Goal: Task Accomplishment & Management: Use online tool/utility

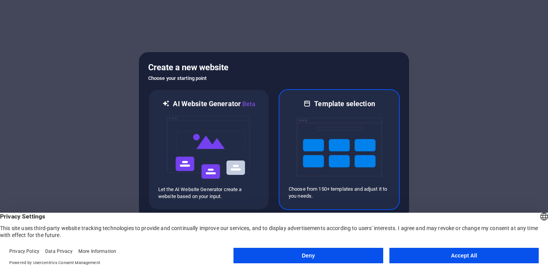
click at [327, 144] on img at bounding box center [339, 147] width 85 height 77
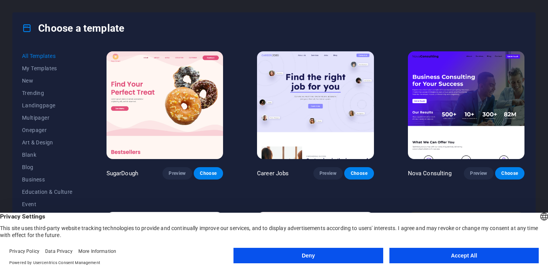
click at [451, 254] on button "Accept All" at bounding box center [464, 255] width 149 height 15
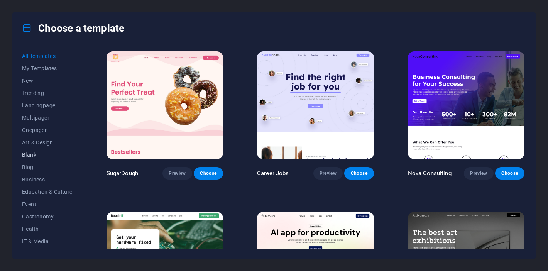
click at [33, 154] on span "Blank" at bounding box center [47, 155] width 51 height 6
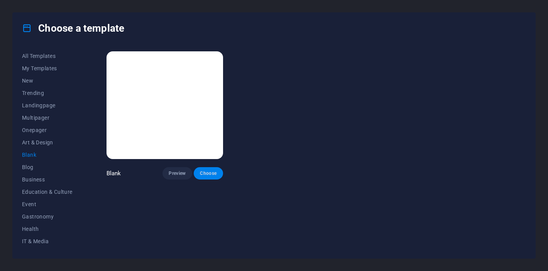
click at [211, 170] on span "Choose" at bounding box center [208, 173] width 17 height 6
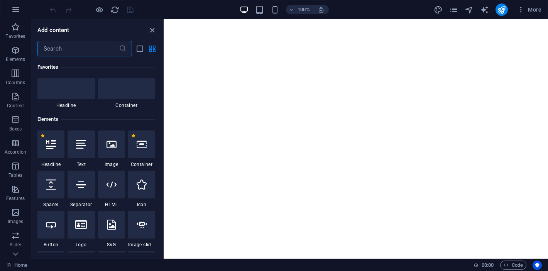
scroll to position [31, 0]
click at [48, 149] on div at bounding box center [50, 144] width 27 height 28
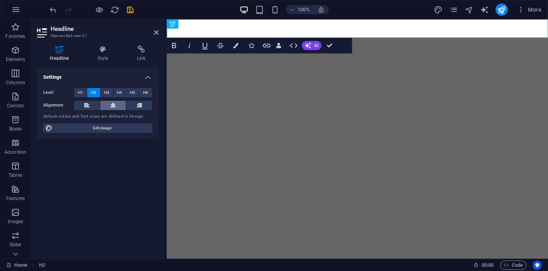
click at [120, 104] on button at bounding box center [113, 105] width 26 height 9
click at [79, 89] on span "H1" at bounding box center [80, 92] width 5 height 9
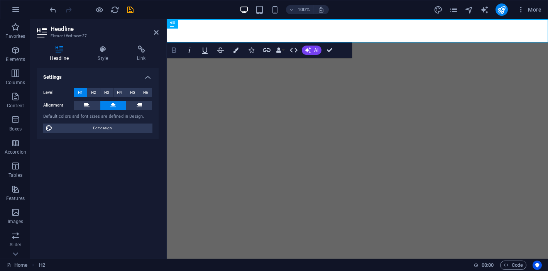
click at [173, 49] on icon "button" at bounding box center [174, 50] width 4 height 5
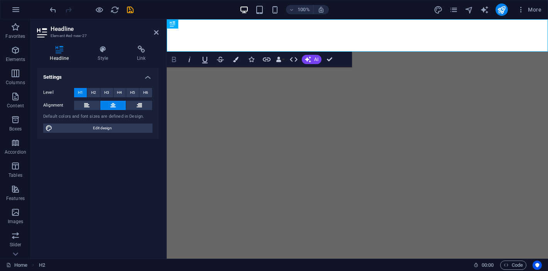
click at [174, 61] on icon "button" at bounding box center [174, 59] width 4 height 5
click at [191, 60] on icon "button" at bounding box center [189, 59] width 9 height 9
click at [178, 58] on icon "button" at bounding box center [174, 59] width 9 height 9
click at [188, 59] on icon "button" at bounding box center [189, 59] width 9 height 9
click at [177, 58] on icon "button" at bounding box center [174, 59] width 9 height 9
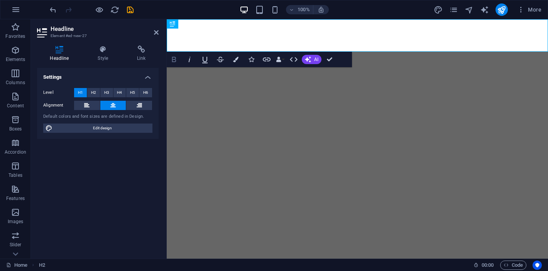
click at [175, 60] on icon "button" at bounding box center [174, 59] width 9 height 9
click at [189, 60] on icon "button" at bounding box center [190, 59] width 2 height 5
click at [236, 59] on icon "button" at bounding box center [235, 59] width 5 height 5
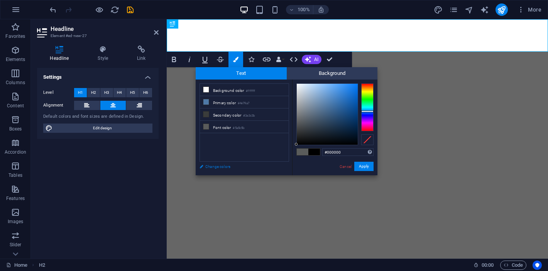
drag, startPoint x: 329, startPoint y: 103, endPoint x: 282, endPoint y: 163, distance: 76.3
click at [282, 163] on div "less Background color #ffffff Primary color #4e79a7 Secondary color #3a3c3b Fon…" at bounding box center [287, 128] width 182 height 96
type input "#000000"
click at [366, 166] on button "Apply" at bounding box center [364, 166] width 19 height 9
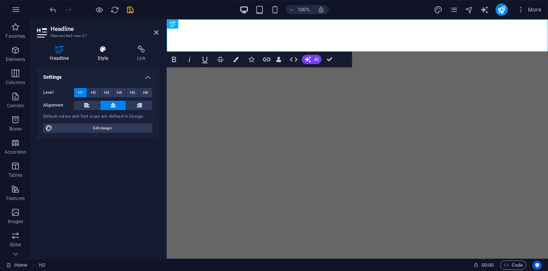
click at [108, 55] on h4 "Style" at bounding box center [104, 54] width 39 height 16
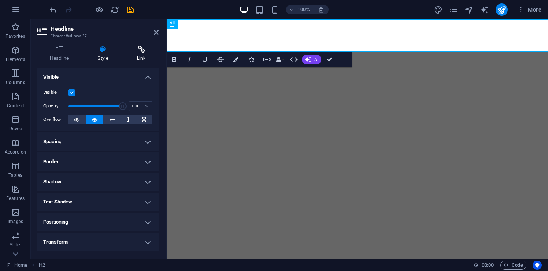
click at [140, 51] on icon at bounding box center [141, 50] width 34 height 8
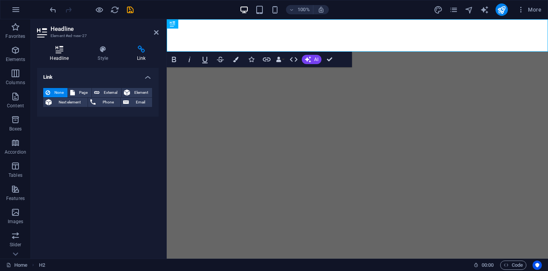
click at [53, 54] on h4 "Headline" at bounding box center [61, 54] width 48 height 16
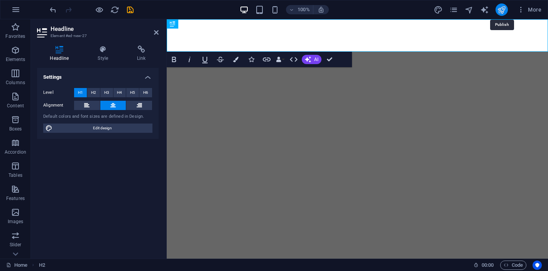
click at [499, 10] on icon "publish" at bounding box center [501, 9] width 9 height 9
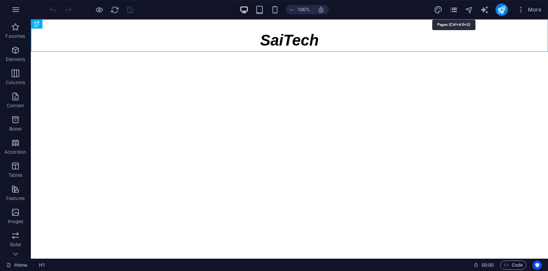
click at [454, 7] on icon "pages" at bounding box center [454, 9] width 9 height 9
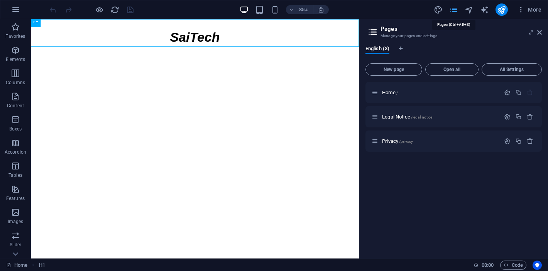
click at [453, 8] on icon "pages" at bounding box center [454, 9] width 9 height 9
click at [528, 8] on span "More" at bounding box center [529, 10] width 24 height 8
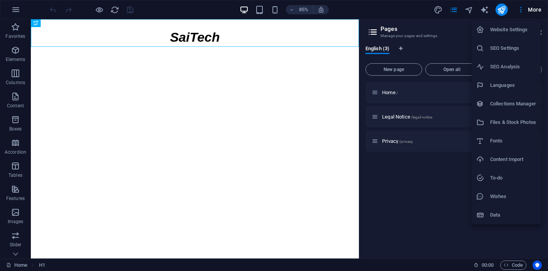
click at [511, 32] on h6 "Website Settings" at bounding box center [513, 29] width 46 height 9
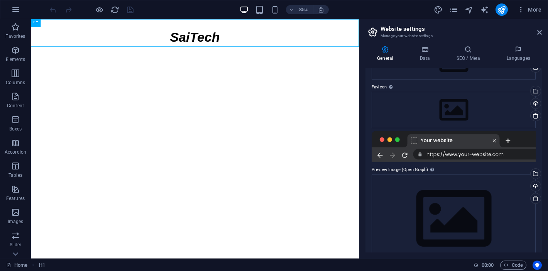
scroll to position [78, 0]
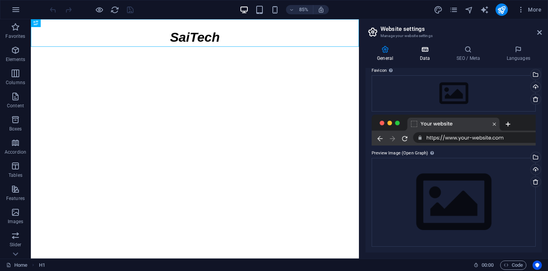
click at [422, 48] on icon at bounding box center [425, 50] width 34 height 8
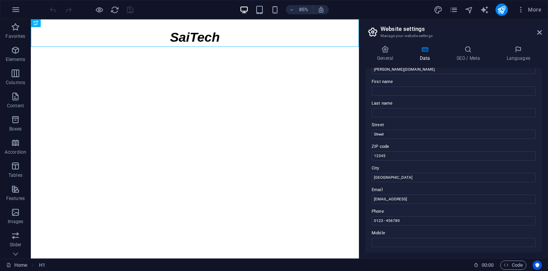
scroll to position [35, 0]
click at [388, 132] on input "Street" at bounding box center [454, 133] width 164 height 9
click at [380, 157] on input "12345" at bounding box center [454, 155] width 164 height 9
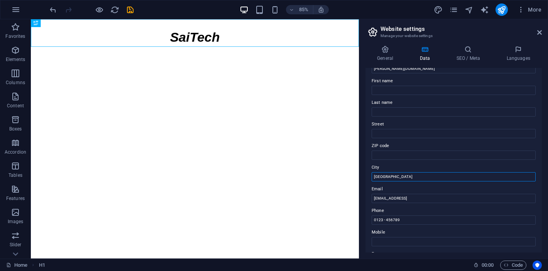
click at [381, 175] on input "[GEOGRAPHIC_DATA]" at bounding box center [454, 176] width 164 height 9
click at [416, 216] on input "0123 - 456789" at bounding box center [454, 219] width 164 height 9
type input "0"
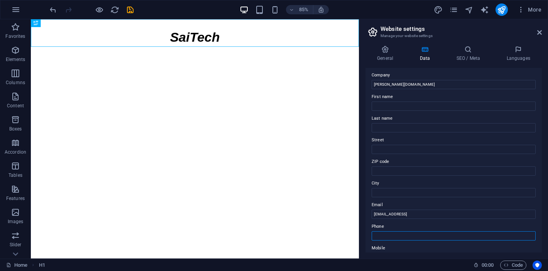
scroll to position [0, 0]
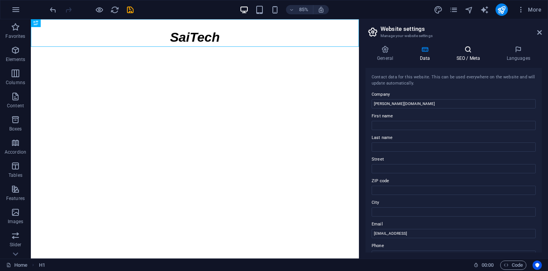
click at [467, 54] on h4 "SEO / Meta" at bounding box center [470, 54] width 50 height 16
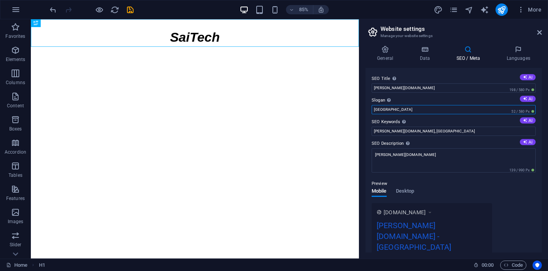
click at [397, 110] on input "[GEOGRAPHIC_DATA]" at bounding box center [454, 109] width 164 height 9
type input "SaiTech"
click at [395, 130] on input "[PERSON_NAME][DOMAIN_NAME], [GEOGRAPHIC_DATA]" at bounding box center [454, 131] width 164 height 9
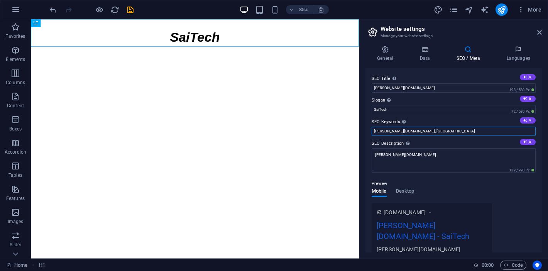
click at [395, 130] on input "[PERSON_NAME][DOMAIN_NAME], [GEOGRAPHIC_DATA]" at bounding box center [454, 131] width 164 height 9
click at [380, 89] on input "[PERSON_NAME][DOMAIN_NAME]" at bounding box center [454, 87] width 164 height 9
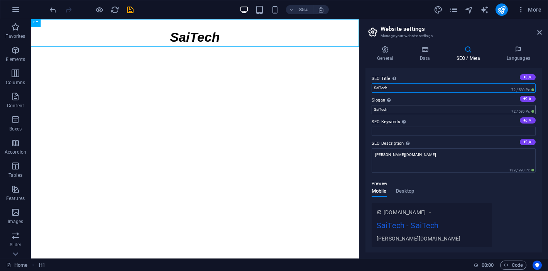
type input "SaiTech"
click at [412, 110] on input "SaiTech" at bounding box center [454, 109] width 164 height 9
type input "SaiTech"
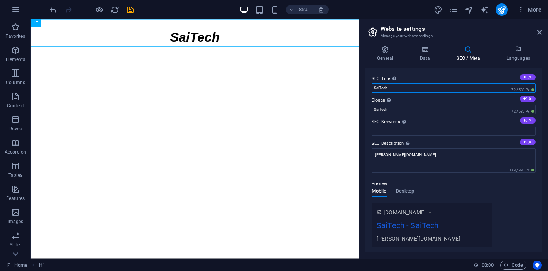
click at [380, 87] on input "SaiTech" at bounding box center [454, 87] width 164 height 9
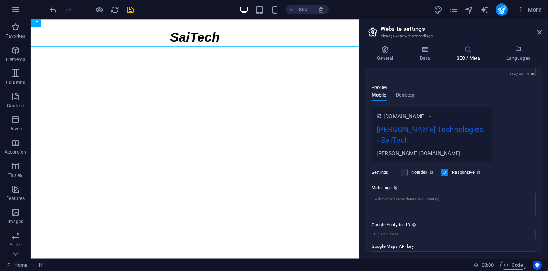
scroll to position [99, 0]
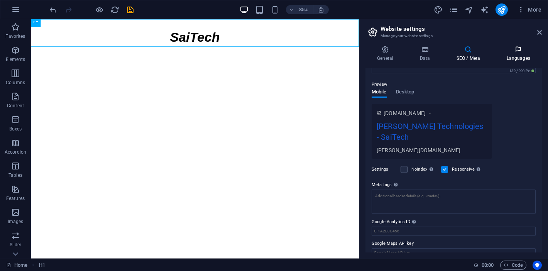
type input "[PERSON_NAME] Technologies"
click at [519, 55] on h4 "Languages" at bounding box center [518, 54] width 47 height 16
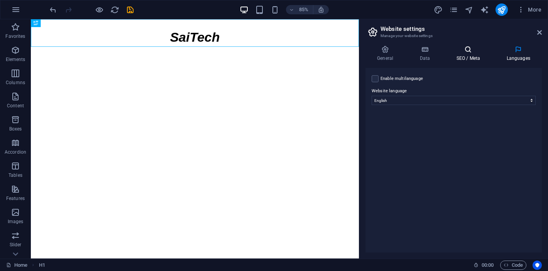
click at [464, 55] on h4 "SEO / Meta" at bounding box center [470, 54] width 50 height 16
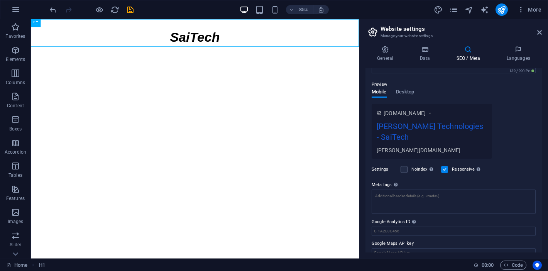
scroll to position [0, 0]
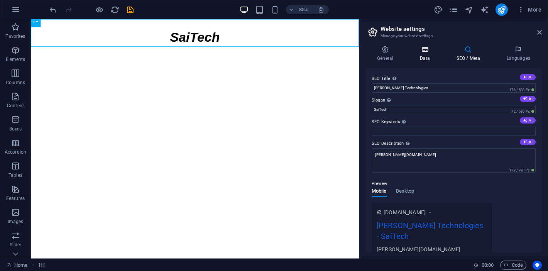
click at [427, 50] on icon at bounding box center [425, 50] width 34 height 8
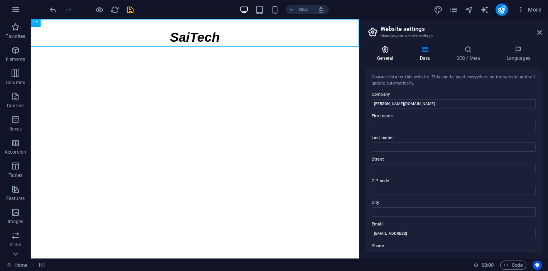
click at [389, 49] on icon at bounding box center [385, 50] width 39 height 8
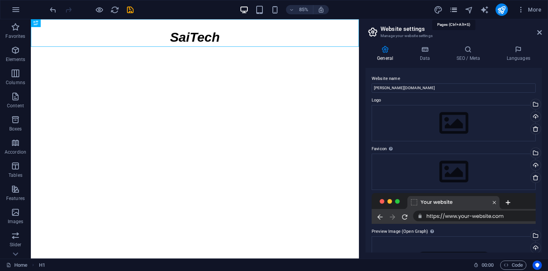
click at [455, 9] on icon "pages" at bounding box center [454, 9] width 9 height 9
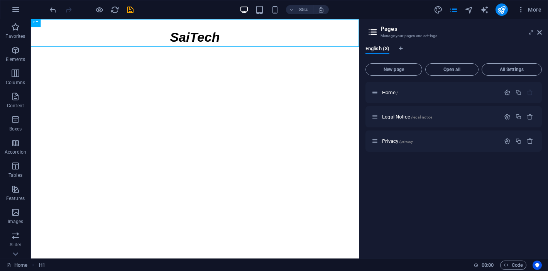
click at [430, 11] on div "85% More" at bounding box center [296, 9] width 497 height 12
click at [399, 115] on span "Legal Notice /legal-notice" at bounding box center [407, 117] width 50 height 6
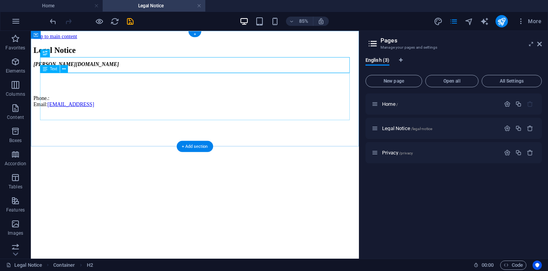
click at [200, 121] on div "[PERSON_NAME][DOMAIN_NAME] Phone.: Email: [EMAIL_ADDRESS]" at bounding box center [224, 94] width 380 height 54
click at [68, 121] on div "[PERSON_NAME][DOMAIN_NAME] Phone.: Email: [EMAIL_ADDRESS]" at bounding box center [224, 94] width 380 height 54
click at [63, 110] on div "Drag here to replace the existing content. Press “Ctrl” if you want to create a…" at bounding box center [195, 145] width 328 height 228
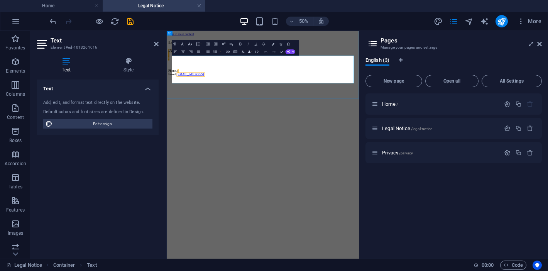
click at [258, 101] on p at bounding box center [359, 97] width 378 height 7
drag, startPoint x: 335, startPoint y: 127, endPoint x: 170, endPoint y: 109, distance: 165.9
click at [170, 109] on div "Legal Notice [PERSON_NAME][DOMAIN_NAME] Phone.: Email: [EMAIL_ADDRESS]" at bounding box center [359, 85] width 378 height 72
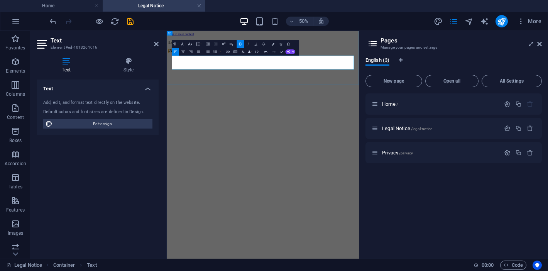
click at [191, 88] on address "[PERSON_NAME][DOMAIN_NAME]" at bounding box center [359, 77] width 378 height 21
click at [212, 88] on address "[PERSON_NAME][DOMAIN_NAME]" at bounding box center [359, 77] width 378 height 21
drag, startPoint x: 261, startPoint y: 103, endPoint x: 175, endPoint y: 103, distance: 86.1
click at [175, 88] on div "Legal Notice [PERSON_NAME][DOMAIN_NAME] [EMAIL_ADDRESS][PERSON_NAME][DOMAIN_NAM…" at bounding box center [359, 68] width 378 height 39
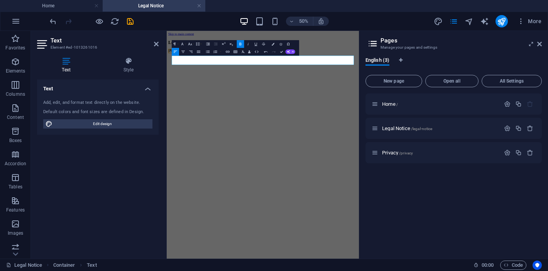
click at [354, 84] on html "Skip to main content Legal Notice [PERSON_NAME][DOMAIN_NAME]" at bounding box center [359, 57] width 385 height 53
click at [128, 24] on icon "save" at bounding box center [130, 21] width 9 height 9
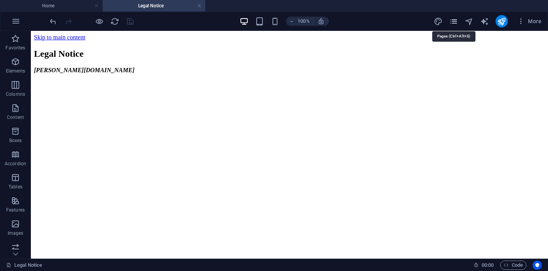
click at [452, 19] on icon "pages" at bounding box center [454, 21] width 9 height 9
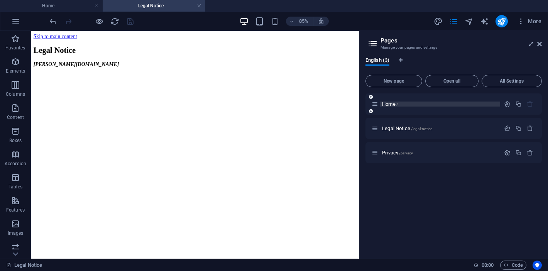
click at [389, 103] on span "Home /" at bounding box center [390, 104] width 16 height 6
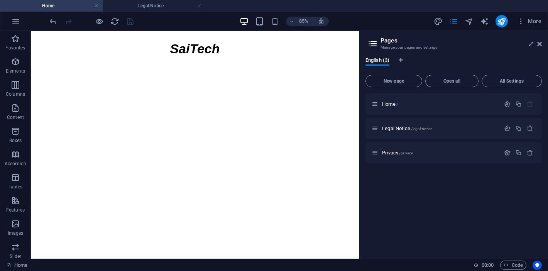
click at [459, 22] on span "pages" at bounding box center [454, 21] width 9 height 9
click at [450, 23] on icon "pages" at bounding box center [454, 21] width 9 height 9
click at [227, 63] on html "Skip to main content ​​​​​​​​ SaiTech" at bounding box center [224, 47] width 386 height 32
click at [541, 46] on icon at bounding box center [540, 44] width 5 height 6
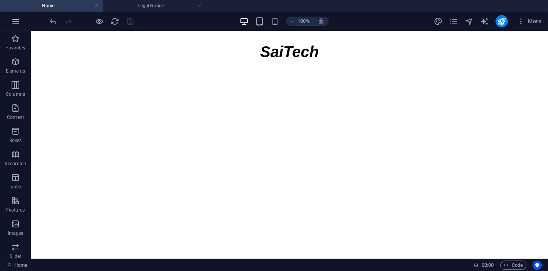
click at [15, 22] on icon "button" at bounding box center [15, 21] width 9 height 9
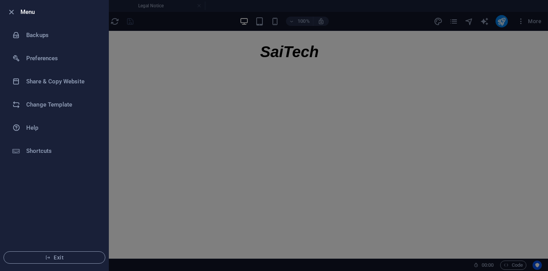
click at [149, 95] on div at bounding box center [274, 135] width 548 height 271
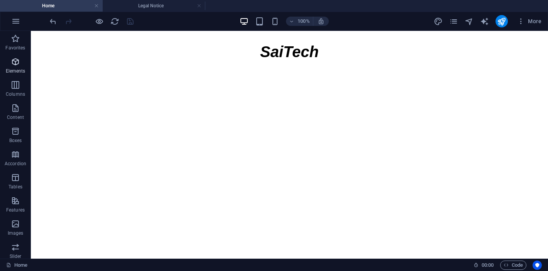
click at [17, 65] on icon "button" at bounding box center [15, 61] width 9 height 9
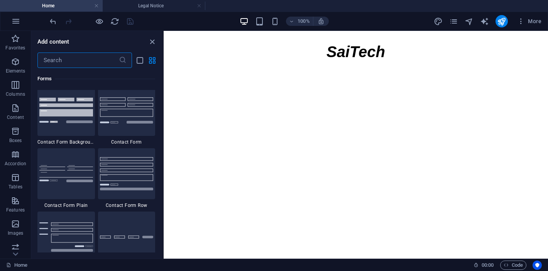
scroll to position [5643, 0]
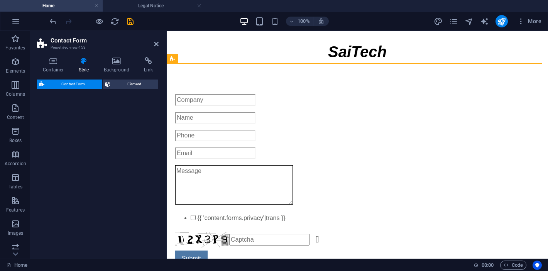
select select "rem"
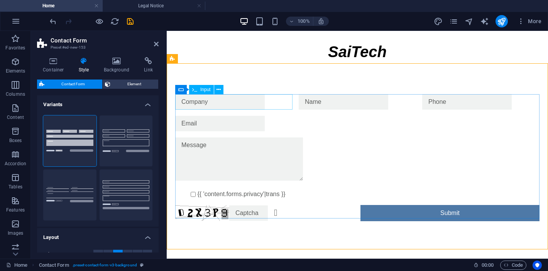
click at [208, 106] on input "text" at bounding box center [220, 101] width 90 height 15
click at [218, 104] on input "text" at bounding box center [220, 101] width 90 height 15
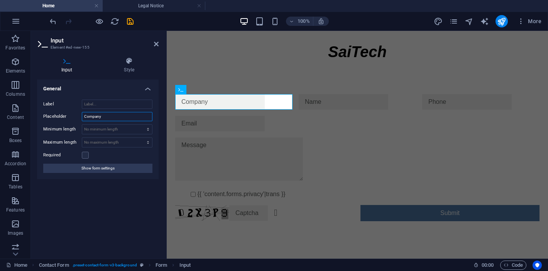
click at [137, 116] on input "Company" at bounding box center [117, 116] width 71 height 9
type input "Company (optional)"
click at [338, 99] on div at bounding box center [357, 101] width 117 height 15
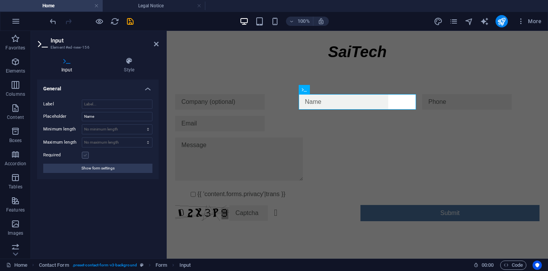
click at [85, 153] on label at bounding box center [85, 155] width 7 height 7
click at [0, 0] on input "Required" at bounding box center [0, 0] width 0 height 0
click at [445, 102] on div at bounding box center [480, 101] width 117 height 15
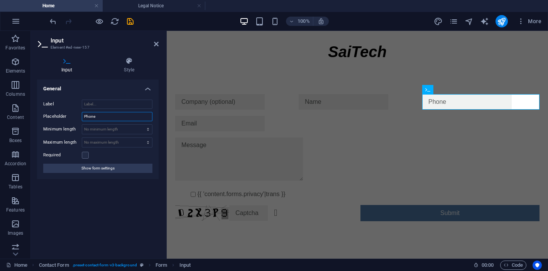
click at [109, 117] on input "Phone" at bounding box center [117, 116] width 71 height 9
type input "Phone (optional)"
click at [217, 123] on div at bounding box center [357, 123] width 365 height 15
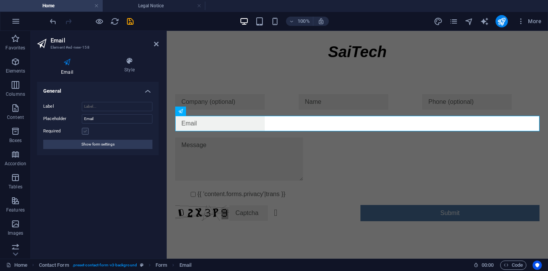
click at [85, 129] on label at bounding box center [85, 131] width 7 height 7
click at [0, 0] on input "Required" at bounding box center [0, 0] width 0 height 0
click at [223, 165] on div at bounding box center [357, 160] width 365 height 46
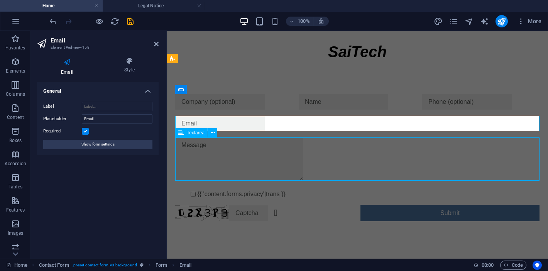
click at [223, 165] on div at bounding box center [357, 160] width 365 height 46
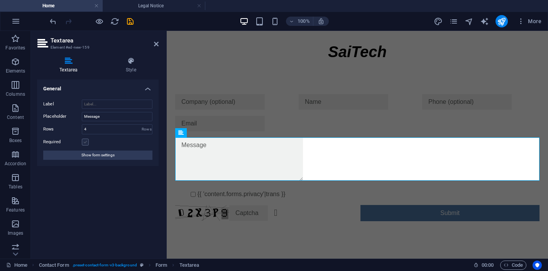
click at [83, 142] on label at bounding box center [85, 142] width 7 height 7
click at [0, 0] on input "Required" at bounding box center [0, 0] width 0 height 0
click at [231, 194] on div "{{ 'content.forms.privacy'|trans }}" at bounding box center [357, 194] width 365 height 9
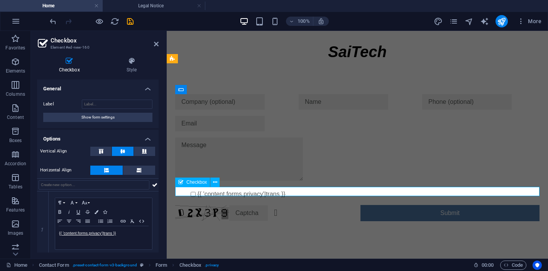
click at [278, 190] on div "{{ 'content.forms.privacy'|trans }}" at bounding box center [357, 194] width 365 height 9
click at [269, 192] on div "{{ 'content.forms.privacy'|trans }}" at bounding box center [357, 194] width 365 height 9
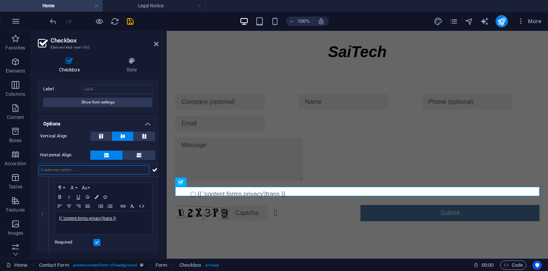
scroll to position [15, 0]
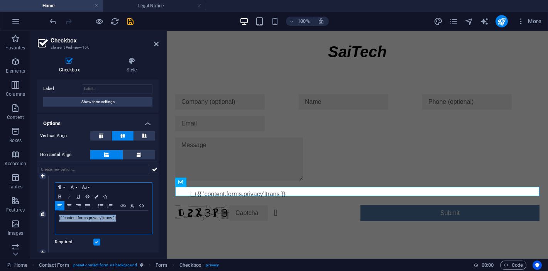
drag, startPoint x: 127, startPoint y: 217, endPoint x: 40, endPoint y: 217, distance: 86.9
click at [40, 217] on div "1 Paragraph Format Normal Heading 1 Heading 2 Heading 3 Heading 4 Heading 5 Hea…" at bounding box center [98, 214] width 122 height 77
drag, startPoint x: 107, startPoint y: 217, endPoint x: 49, endPoint y: 219, distance: 57.6
click at [49, 219] on div "Paragraph Format Normal Heading 1 Heading 2 Heading 3 Heading 4 Heading 5 Headi…" at bounding box center [104, 214] width 110 height 77
copy p "I acept the privacy terms"
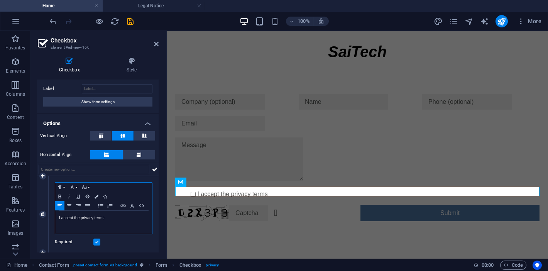
scroll to position [0, 2]
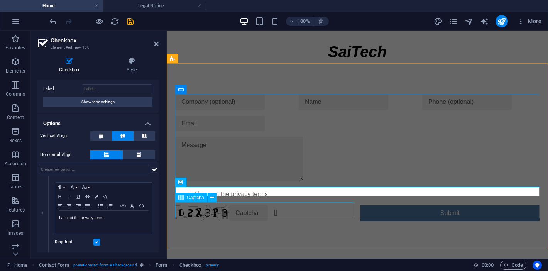
click at [236, 216] on div "Unreadable? Regenerate" at bounding box center [264, 213] width 179 height 16
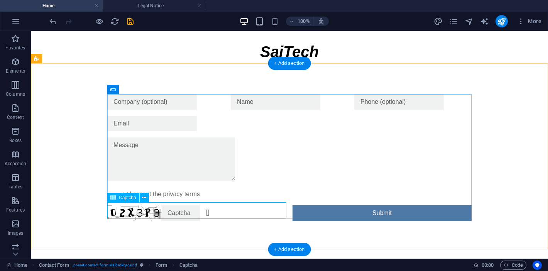
click at [137, 211] on div "Unreadable? Regenerate" at bounding box center [196, 213] width 179 height 16
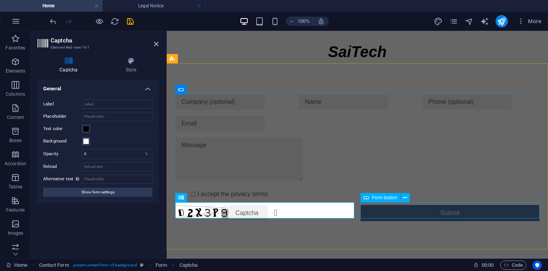
click at [415, 213] on div "Submit" at bounding box center [450, 213] width 179 height 16
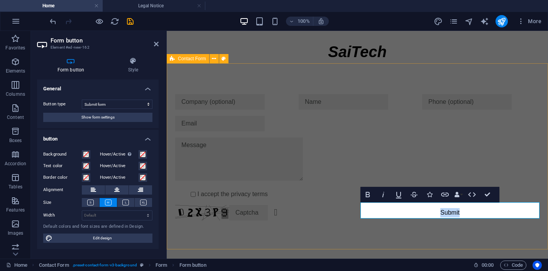
click at [272, 81] on div "I accept the privacy terms Unreadable? Regenerate Submit" at bounding box center [358, 157] width 382 height 188
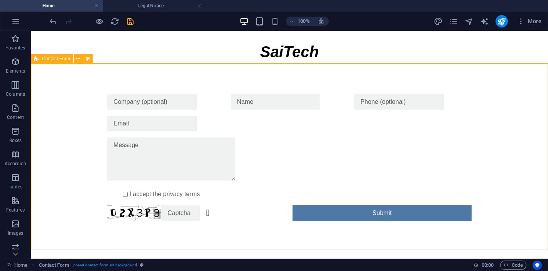
click at [263, 85] on div "I accept the privacy terms Unreadable? Regenerate Submit" at bounding box center [289, 157] width 517 height 189
select select "rem"
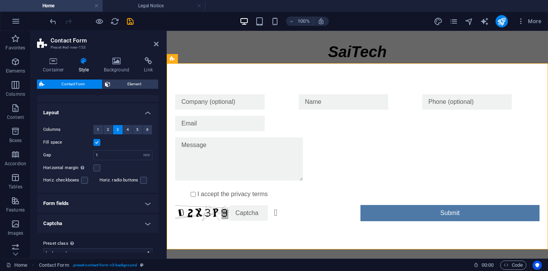
scroll to position [129, 0]
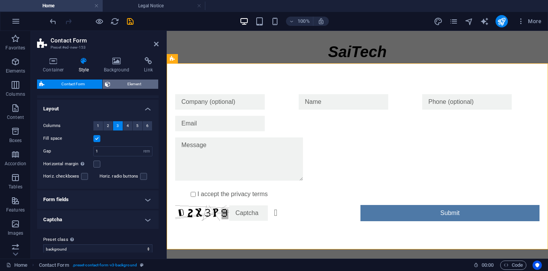
click at [131, 83] on span "Element" at bounding box center [135, 84] width 44 height 9
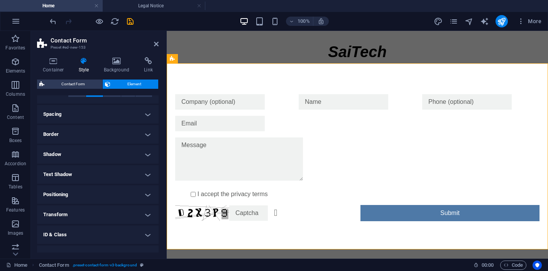
scroll to position [86, 0]
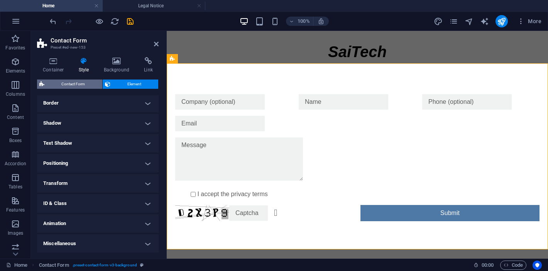
click at [64, 81] on span "Contact Form" at bounding box center [73, 84] width 53 height 9
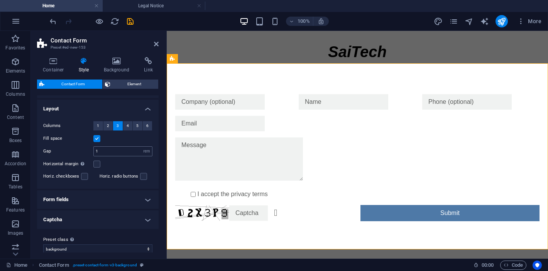
scroll to position [136, 0]
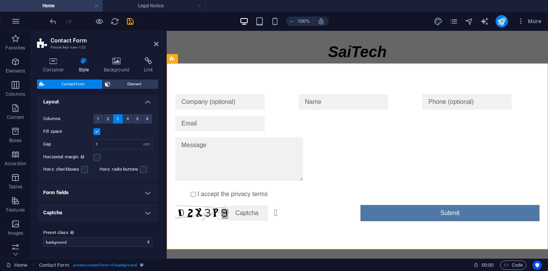
click at [120, 191] on h4 "Form fields" at bounding box center [98, 192] width 122 height 19
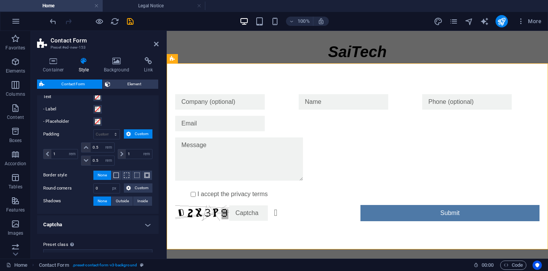
scroll to position [291, 0]
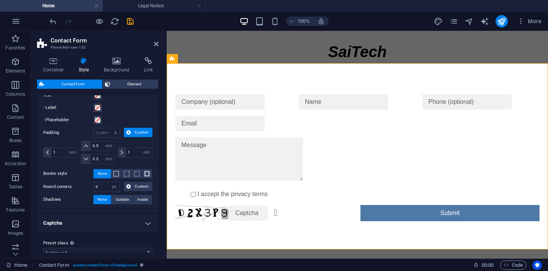
click at [124, 222] on h4 "Captcha" at bounding box center [98, 223] width 122 height 19
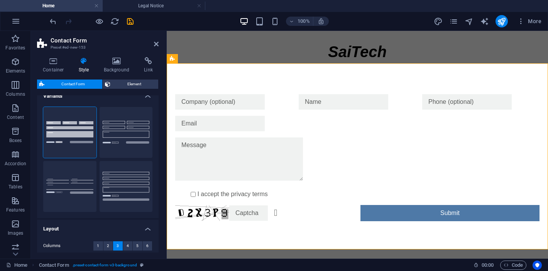
scroll to position [0, 0]
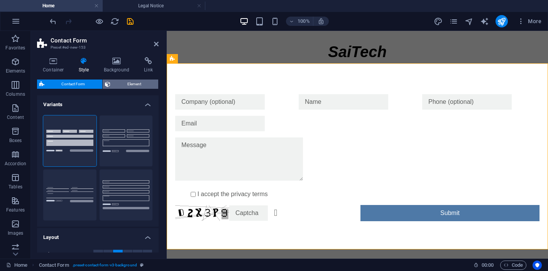
click at [123, 80] on span "Element" at bounding box center [135, 84] width 44 height 9
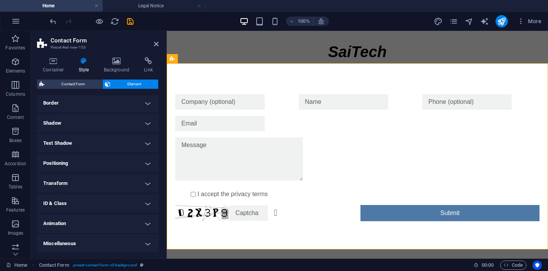
click at [113, 103] on h4 "Border" at bounding box center [98, 103] width 122 height 19
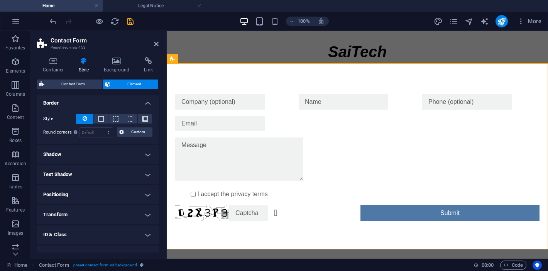
click at [112, 156] on h4 "Shadow" at bounding box center [98, 154] width 122 height 19
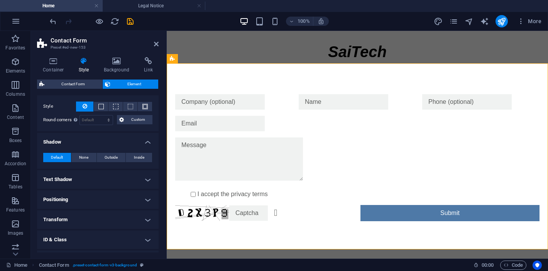
click at [111, 175] on h4 "Text Shadow" at bounding box center [98, 179] width 122 height 19
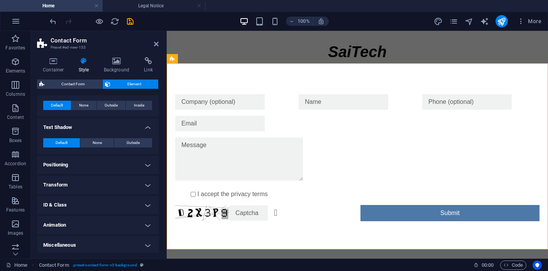
scroll to position [151, 0]
click at [112, 162] on h4 "Positioning" at bounding box center [98, 164] width 122 height 19
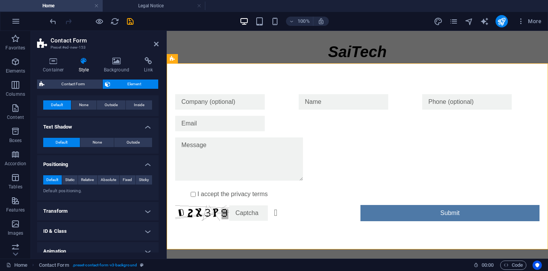
click at [112, 204] on h4 "Transform" at bounding box center [98, 211] width 122 height 19
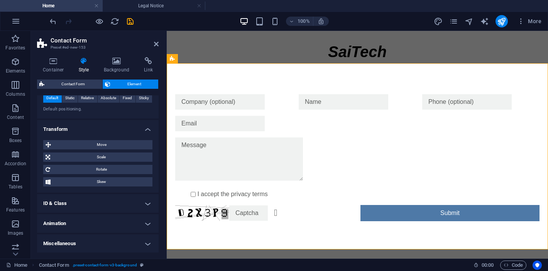
click at [112, 204] on h4 "ID & Class" at bounding box center [98, 203] width 122 height 19
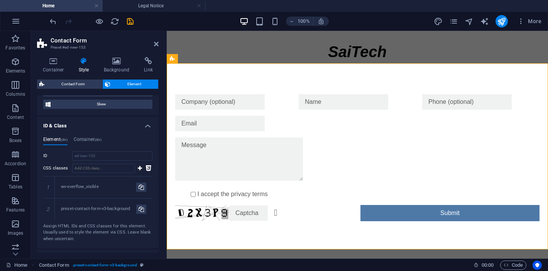
scroll to position [346, 0]
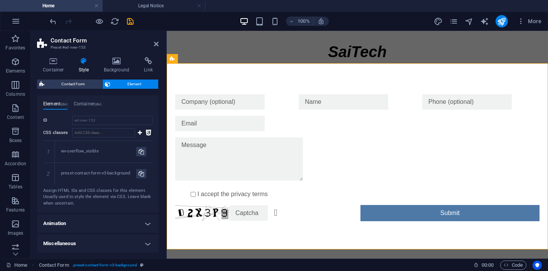
click at [115, 214] on h4 "Animation" at bounding box center [98, 223] width 122 height 19
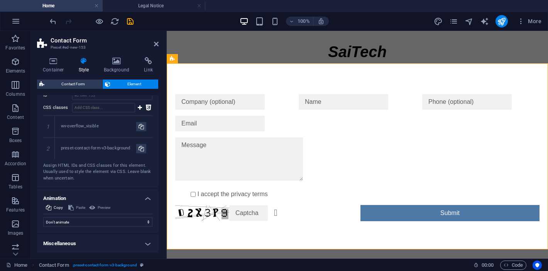
click at [108, 236] on h4 "Miscellaneous" at bounding box center [98, 243] width 122 height 19
click at [392, 210] on div "Submit" at bounding box center [450, 213] width 179 height 16
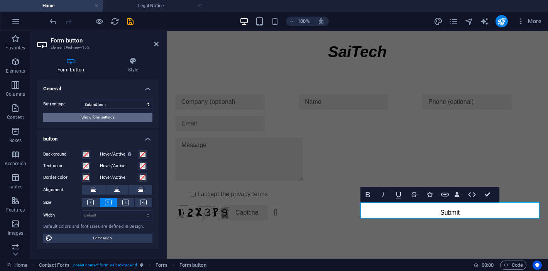
click at [110, 119] on span "Show form settings" at bounding box center [97, 117] width 33 height 9
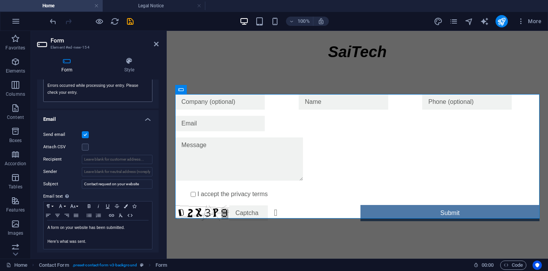
scroll to position [168, 0]
click at [97, 157] on input "Recipient" at bounding box center [117, 158] width 71 height 9
type input "[EMAIL_ADDRESS][DOMAIN_NAME][PERSON_NAME]"
click at [98, 169] on input "Sender" at bounding box center [117, 171] width 71 height 9
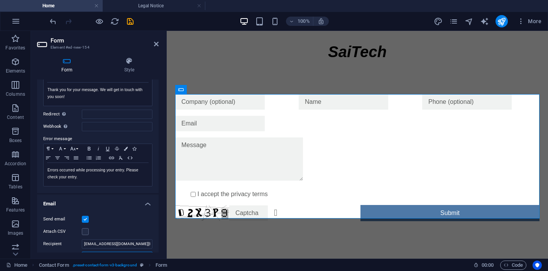
scroll to position [0, 0]
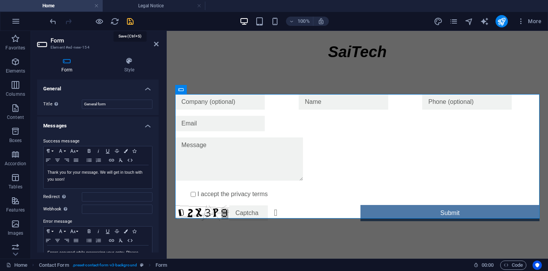
type input "[EMAIL_ADDRESS][PERSON_NAME][DOMAIN_NAME]"
click at [131, 22] on icon "save" at bounding box center [130, 21] width 9 height 9
checkbox input "false"
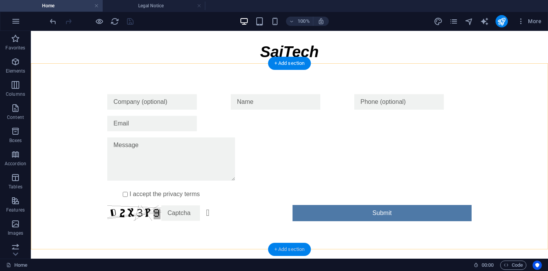
drag, startPoint x: 288, startPoint y: 246, endPoint x: 120, endPoint y: 227, distance: 168.4
click at [288, 246] on div "+ Add section" at bounding box center [289, 249] width 43 height 13
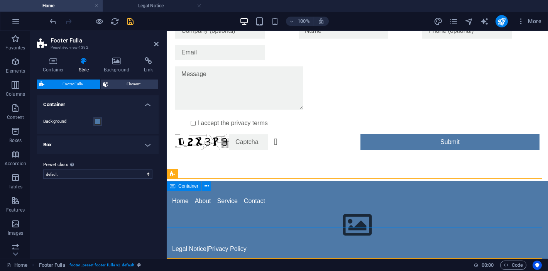
scroll to position [53, 0]
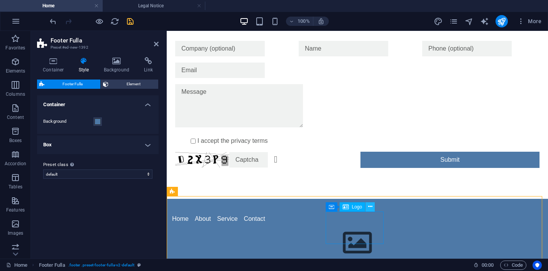
click at [373, 207] on button at bounding box center [370, 206] width 9 height 9
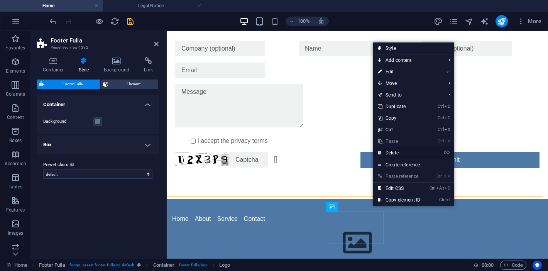
click at [399, 151] on link "⌦ Delete" at bounding box center [399, 153] width 52 height 12
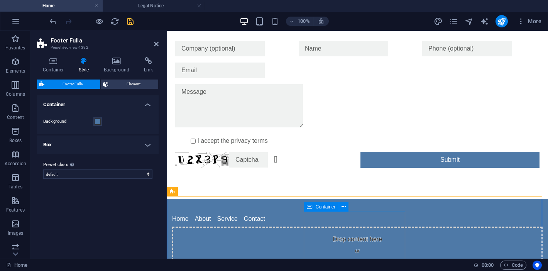
scroll to position [90, 0]
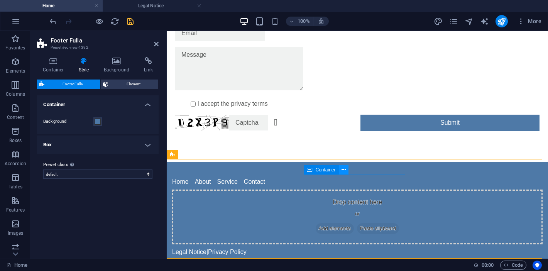
click at [344, 171] on icon at bounding box center [344, 170] width 4 height 8
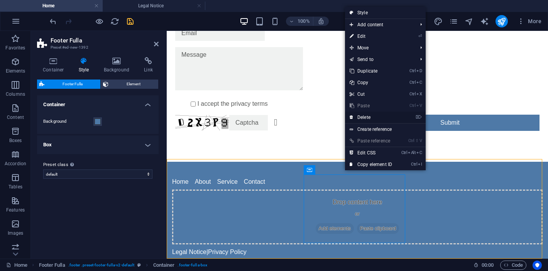
click at [372, 115] on link "⌦ Delete" at bounding box center [371, 118] width 52 height 12
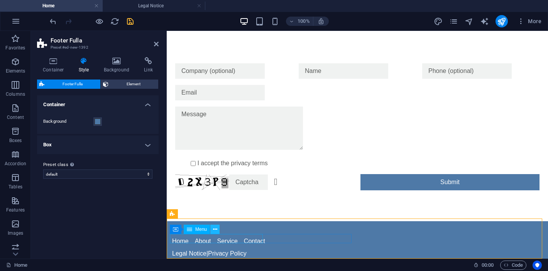
click at [215, 227] on icon at bounding box center [215, 230] width 4 height 8
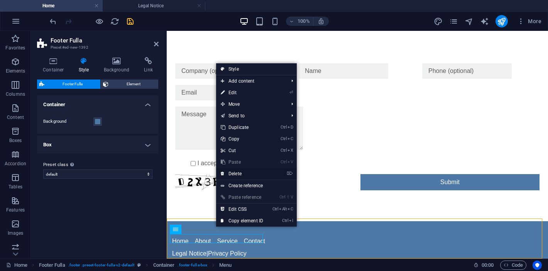
click at [250, 173] on link "⌦ Delete" at bounding box center [242, 174] width 52 height 12
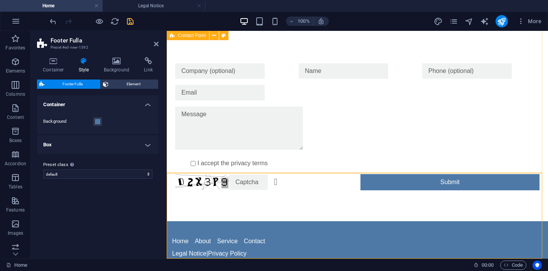
scroll to position [76, 0]
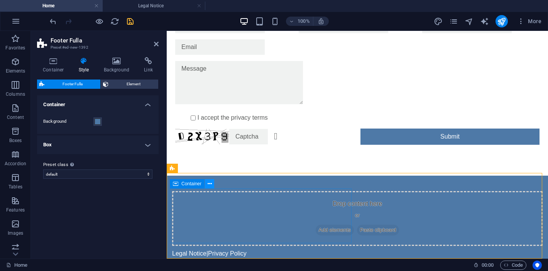
click at [209, 184] on icon at bounding box center [210, 184] width 4 height 8
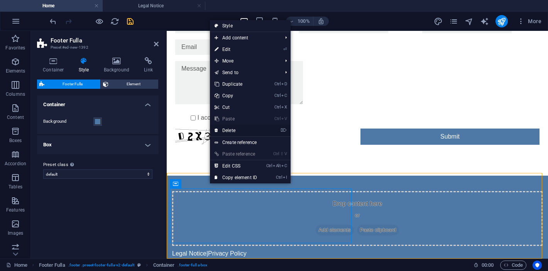
click at [244, 131] on link "⌦ Delete" at bounding box center [236, 131] width 52 height 12
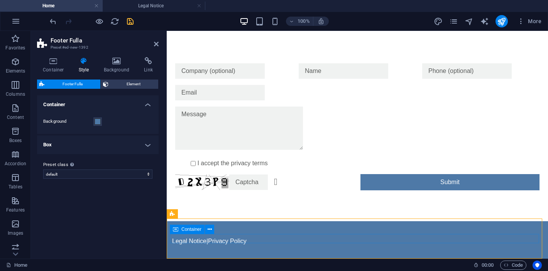
click at [449, 237] on div "Legal Notice | Privacy Policy" at bounding box center [357, 241] width 371 height 9
click at [368, 238] on div "Legal Notice | Privacy Policy" at bounding box center [357, 241] width 371 height 9
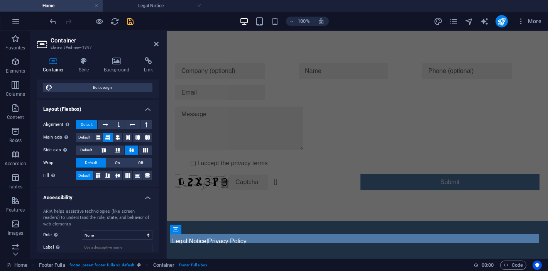
scroll to position [96, 0]
click at [115, 137] on icon at bounding box center [117, 138] width 5 height 9
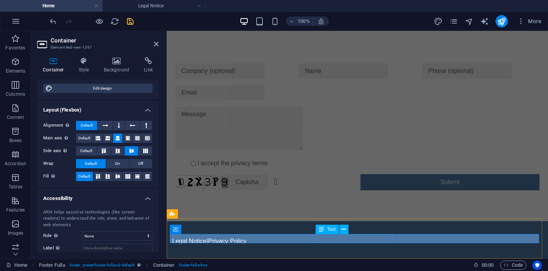
click at [331, 237] on div "Legal Notice | Privacy Policy" at bounding box center [357, 241] width 371 height 9
click at [333, 239] on div "Legal Notice | Privacy Policy" at bounding box center [357, 241] width 371 height 9
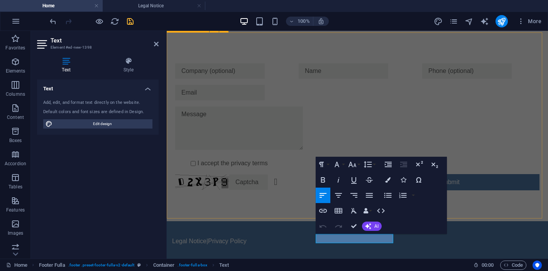
click at [287, 213] on div "I accept the privacy terms Unreadable? Regenerate Submit" at bounding box center [358, 126] width 382 height 189
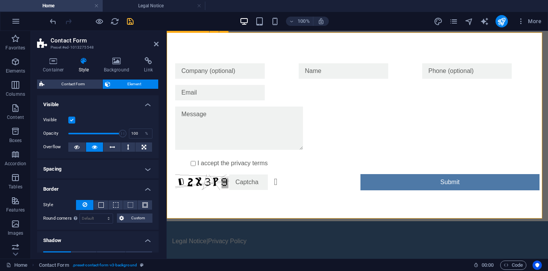
scroll to position [0, 0]
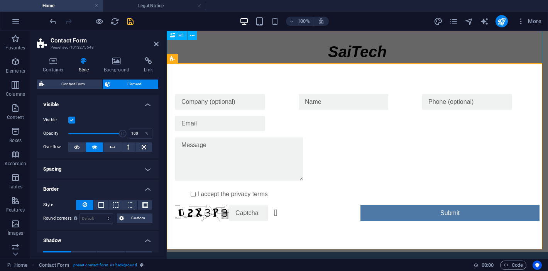
click at [306, 50] on div "​​​​​​​​ SaiTech" at bounding box center [358, 47] width 382 height 32
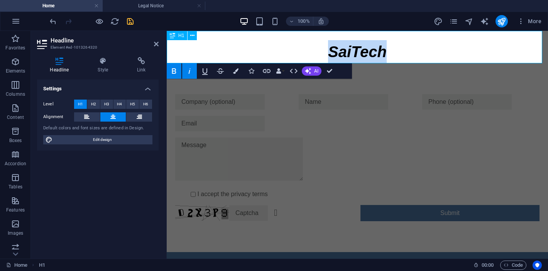
click at [383, 48] on span "SaiTech" at bounding box center [357, 51] width 59 height 17
click at [13, 44] on span "Favorites" at bounding box center [15, 43] width 31 height 19
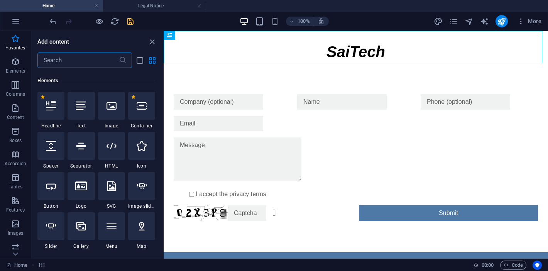
scroll to position [74, 0]
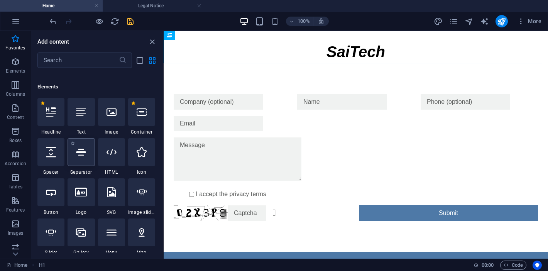
click at [80, 157] on icon at bounding box center [81, 152] width 10 height 10
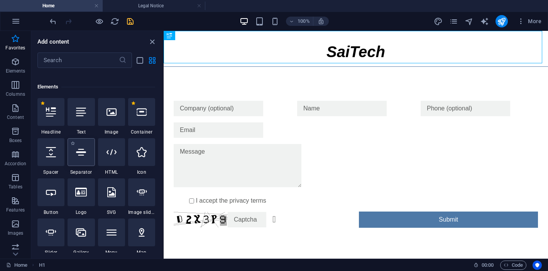
select select "%"
select select "px"
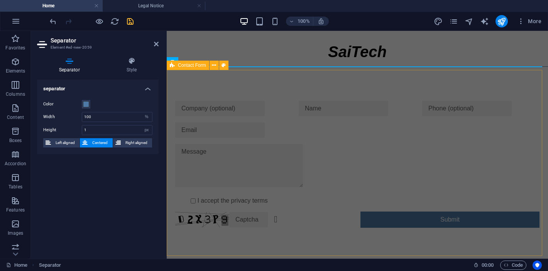
click at [227, 87] on div "I accept the privacy terms Unreadable? Regenerate Submit" at bounding box center [358, 164] width 382 height 189
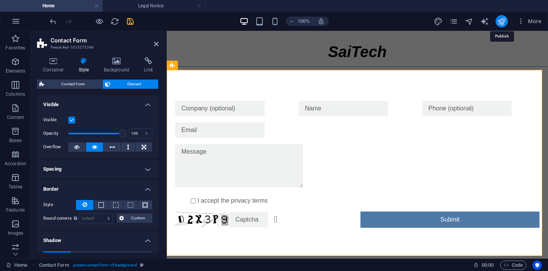
click at [506, 19] on icon "publish" at bounding box center [501, 21] width 9 height 9
checkbox input "false"
